Goal: Task Accomplishment & Management: Manage account settings

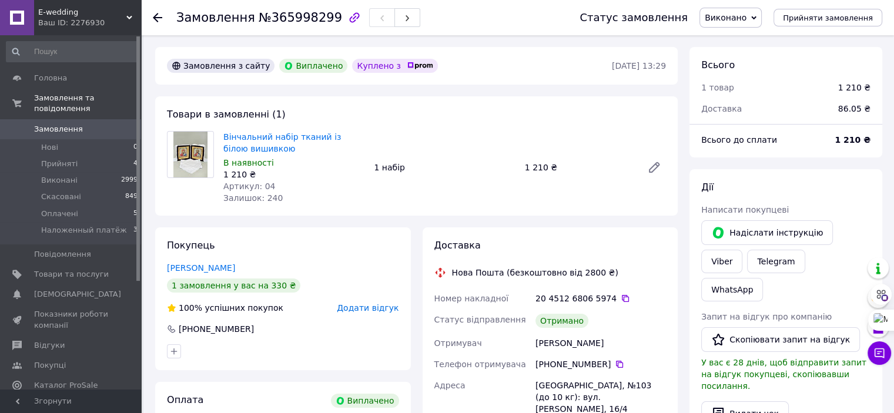
click at [65, 124] on span "Замовлення" at bounding box center [58, 129] width 49 height 11
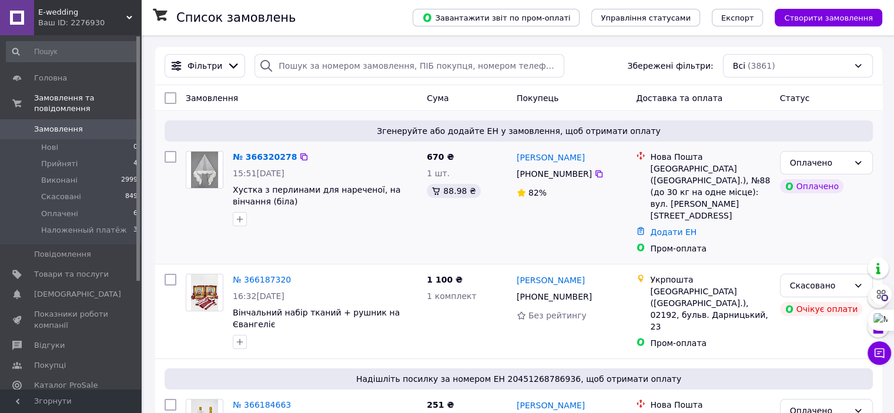
click at [679, 175] on div "[GEOGRAPHIC_DATA] ([GEOGRAPHIC_DATA].), №88 (до 30 кг на одне місце): вул. [PER…" at bounding box center [710, 192] width 120 height 59
click at [649, 224] on div "Додати ЕН" at bounding box center [710, 232] width 125 height 16
click at [662, 227] on link "Додати ЕН" at bounding box center [673, 231] width 46 height 9
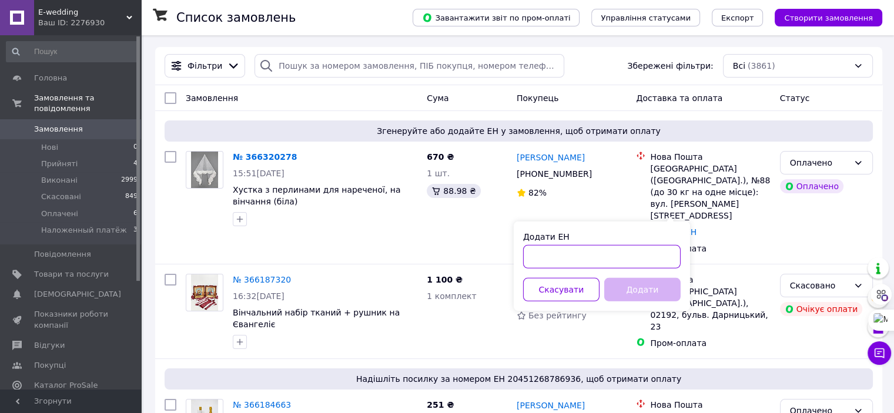
click at [614, 262] on input "Додати ЕН" at bounding box center [602, 257] width 158 height 24
paste input "20451269149305"
type input "20451269149305"
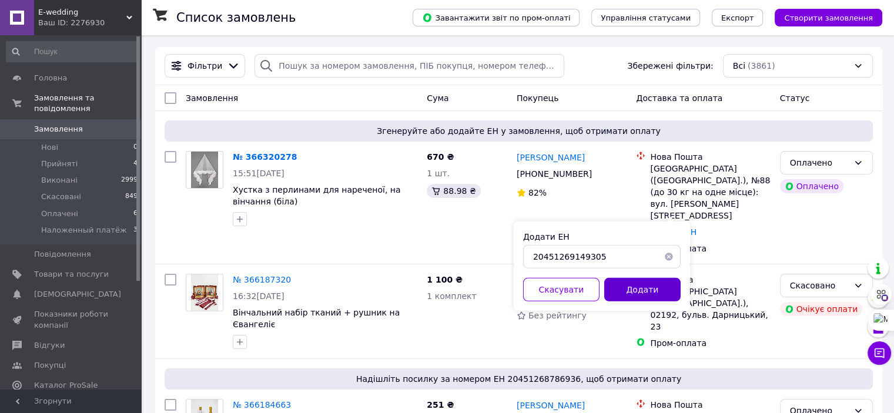
click at [646, 292] on button "Додати" at bounding box center [642, 290] width 76 height 24
